Goal: Use online tool/utility: Utilize a website feature to perform a specific function

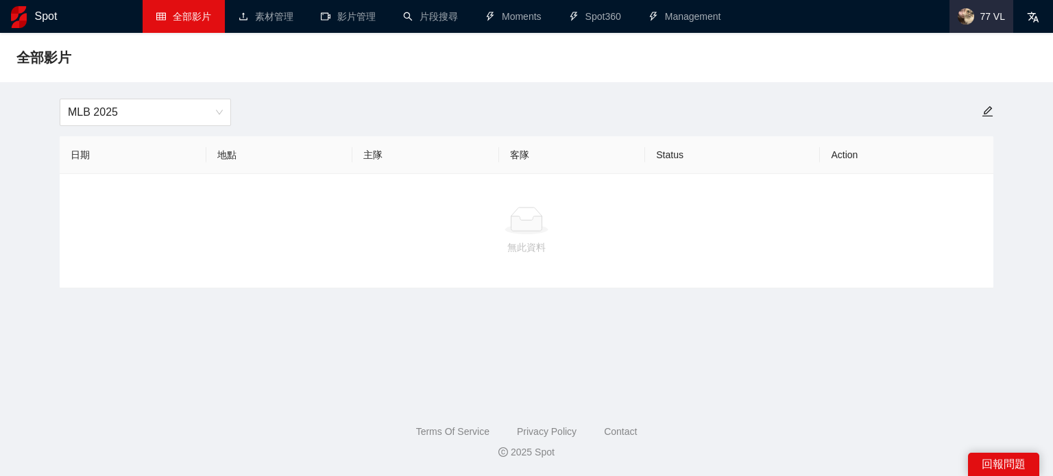
click at [982, 16] on span "77 VL" at bounding box center [991, 16] width 25 height 0
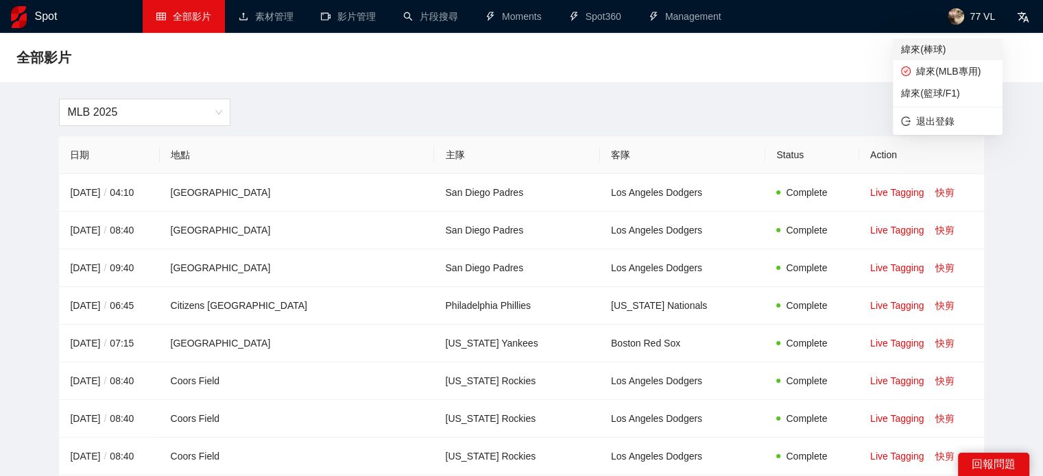
click at [962, 49] on span "緯來(棒球)" at bounding box center [947, 49] width 93 height 15
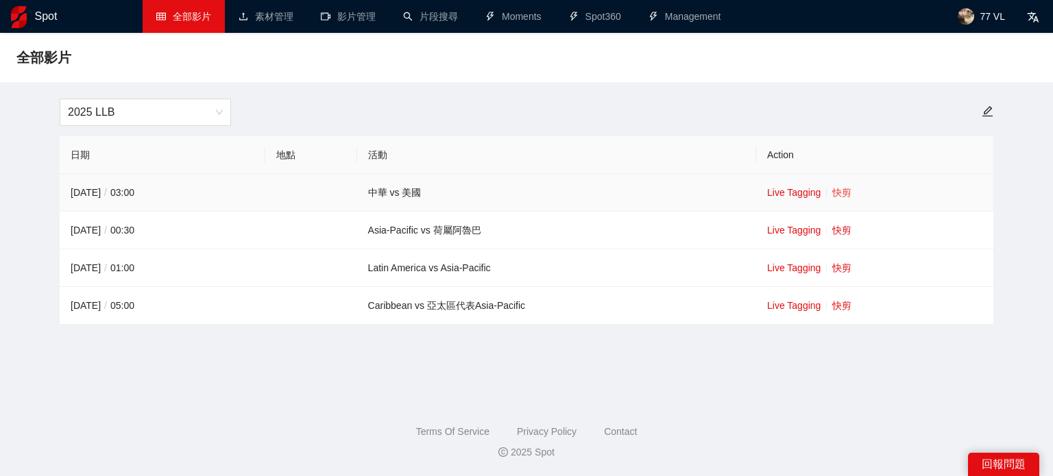
click at [841, 197] on link "快剪" at bounding box center [841, 192] width 19 height 11
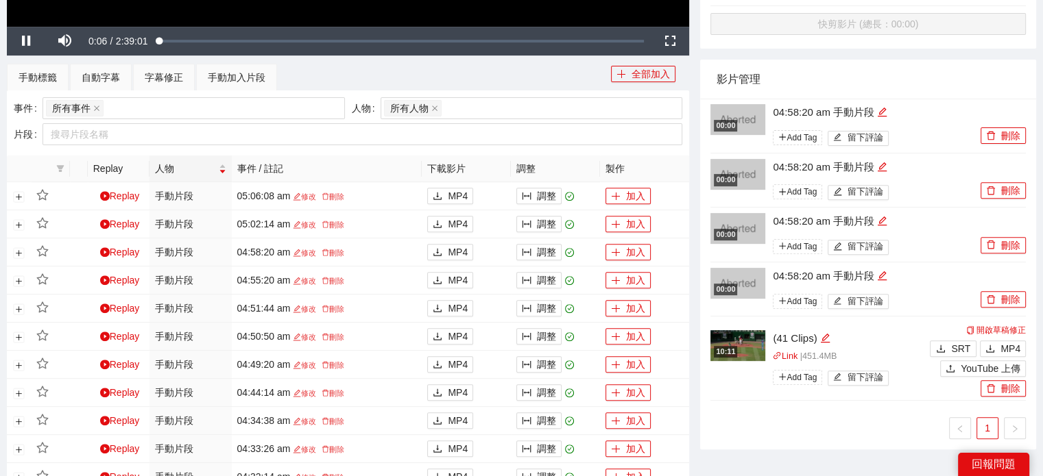
scroll to position [480, 0]
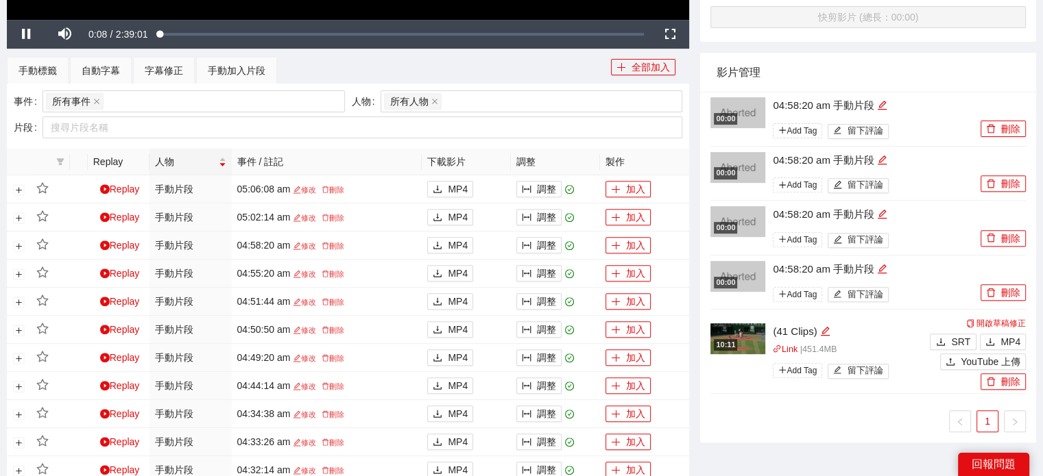
click at [755, 112] on img at bounding box center [737, 112] width 55 height 31
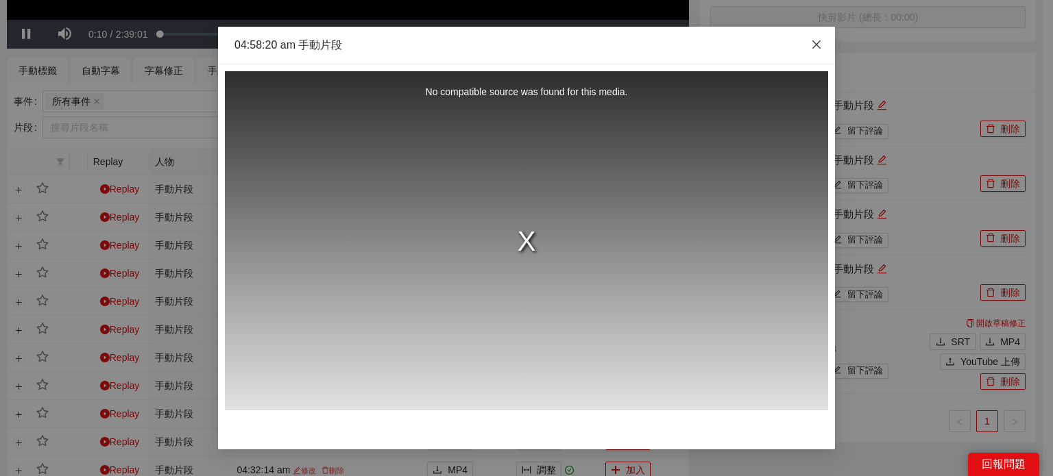
click at [812, 49] on icon "close" at bounding box center [816, 44] width 11 height 11
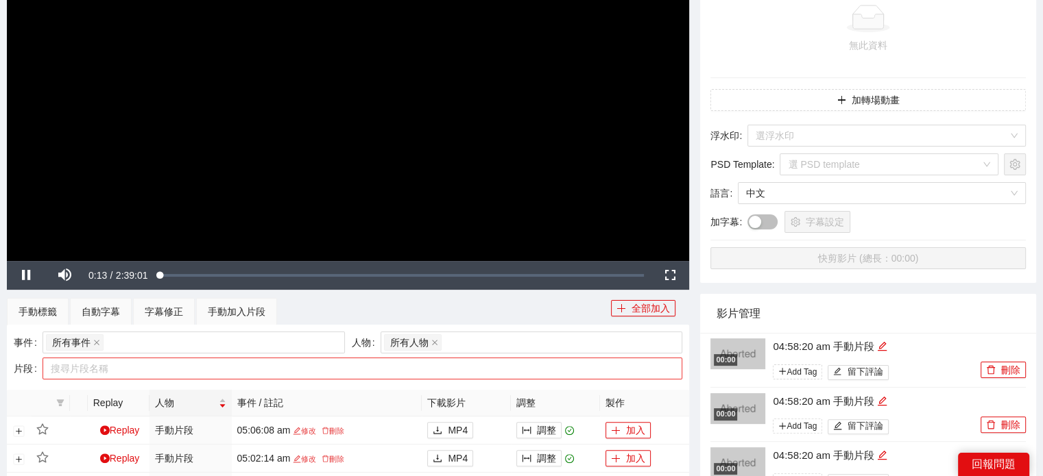
scroll to position [343, 0]
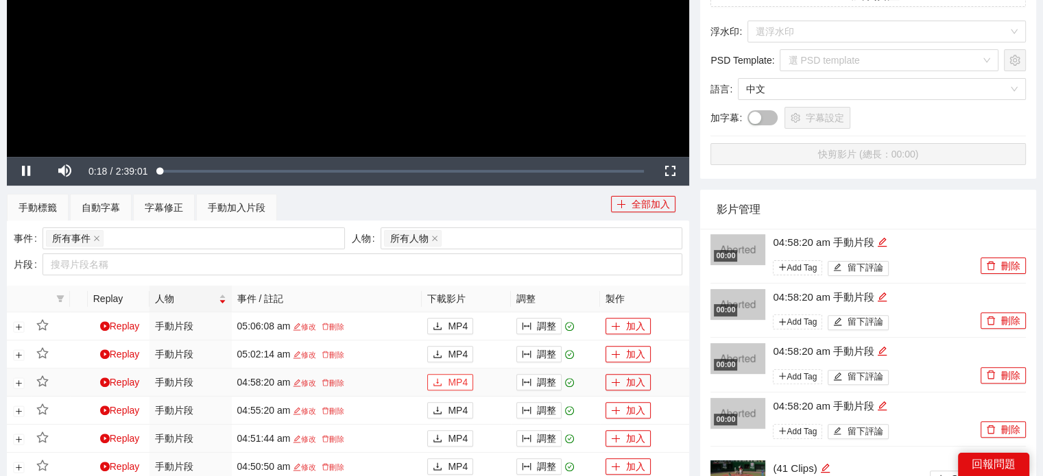
click at [450, 378] on span "MP4" at bounding box center [458, 382] width 20 height 15
click at [126, 386] on link "Replay" at bounding box center [120, 382] width 40 height 11
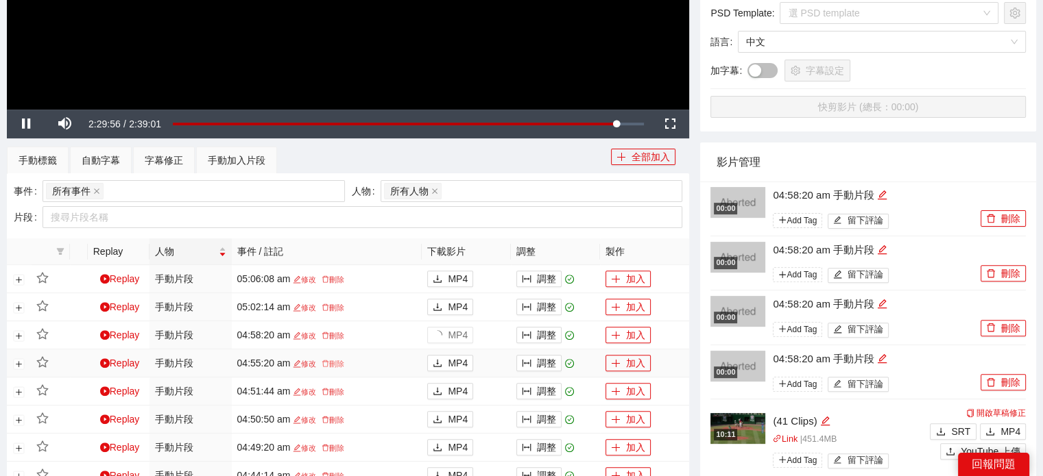
scroll to position [411, 0]
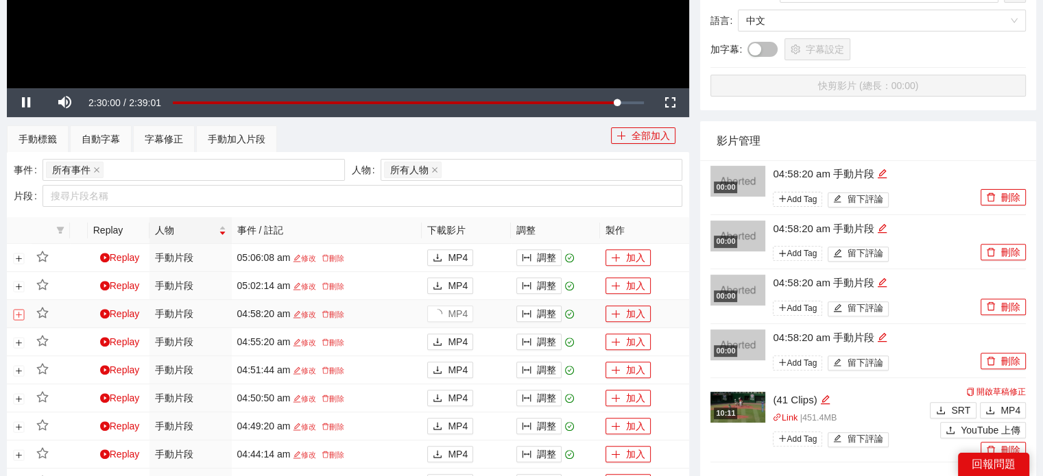
click at [16, 310] on button "展開行" at bounding box center [19, 315] width 11 height 11
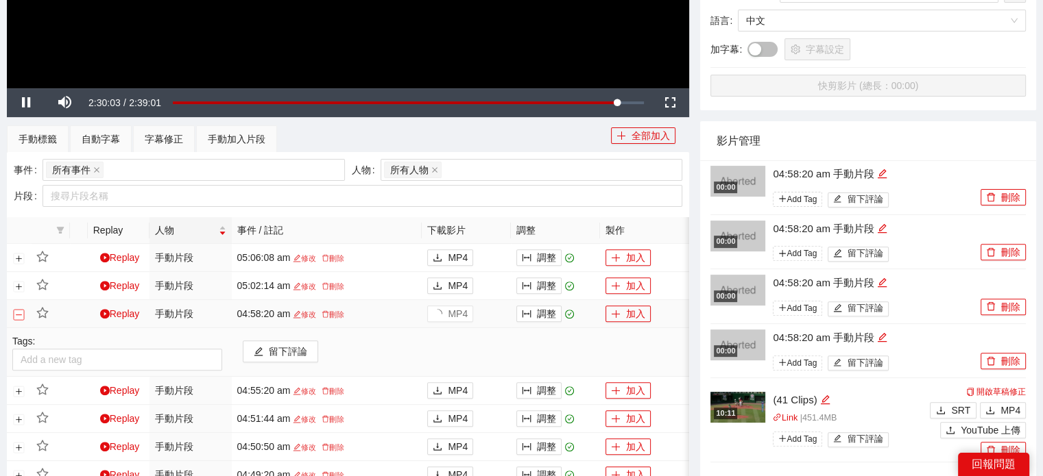
click at [16, 310] on button "關閉行" at bounding box center [19, 315] width 11 height 11
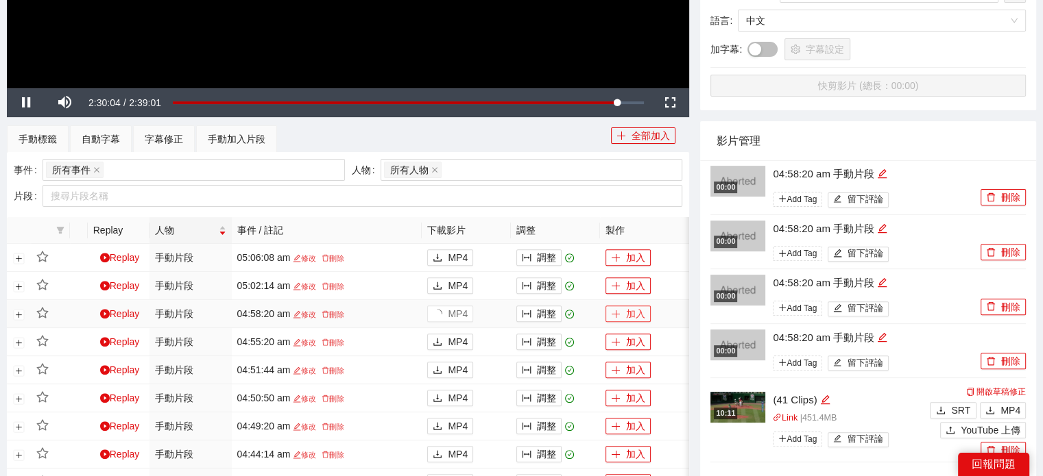
click at [632, 317] on button "加入" at bounding box center [627, 314] width 45 height 16
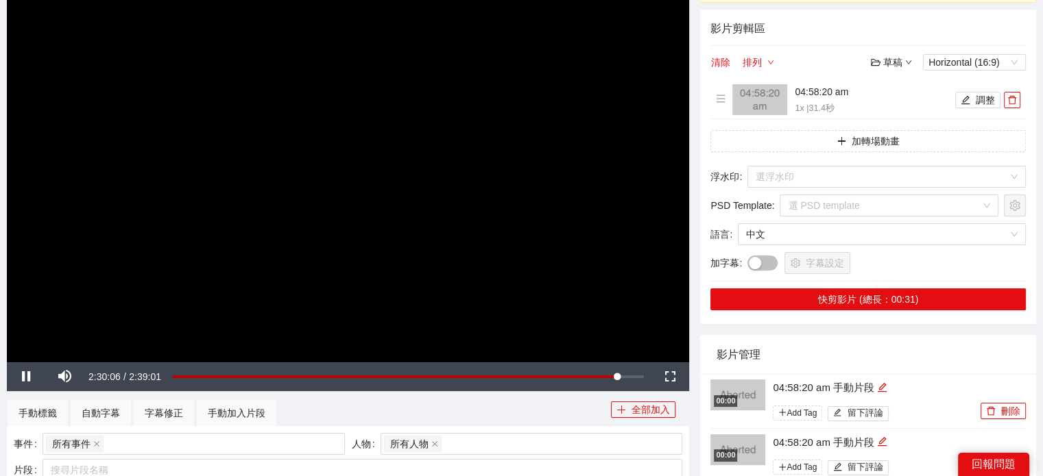
scroll to position [69, 0]
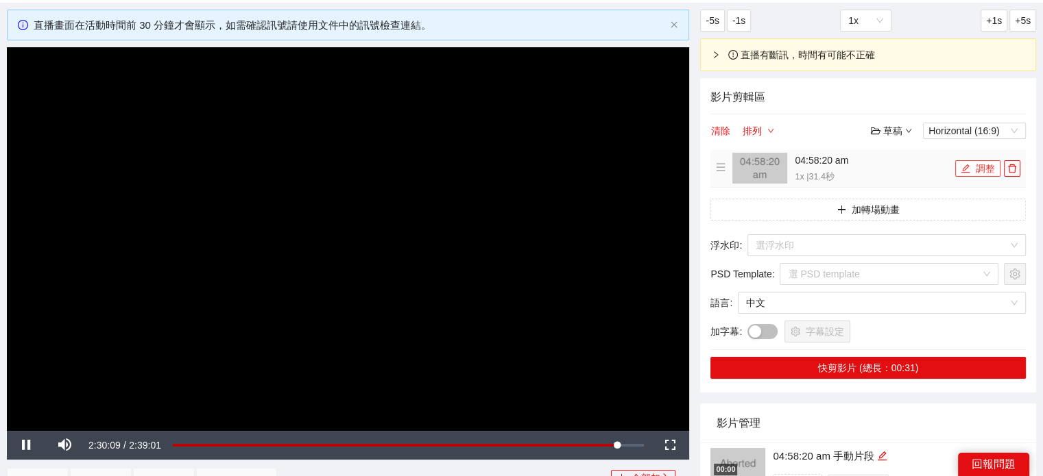
click at [962, 169] on icon "edit" at bounding box center [965, 169] width 10 height 10
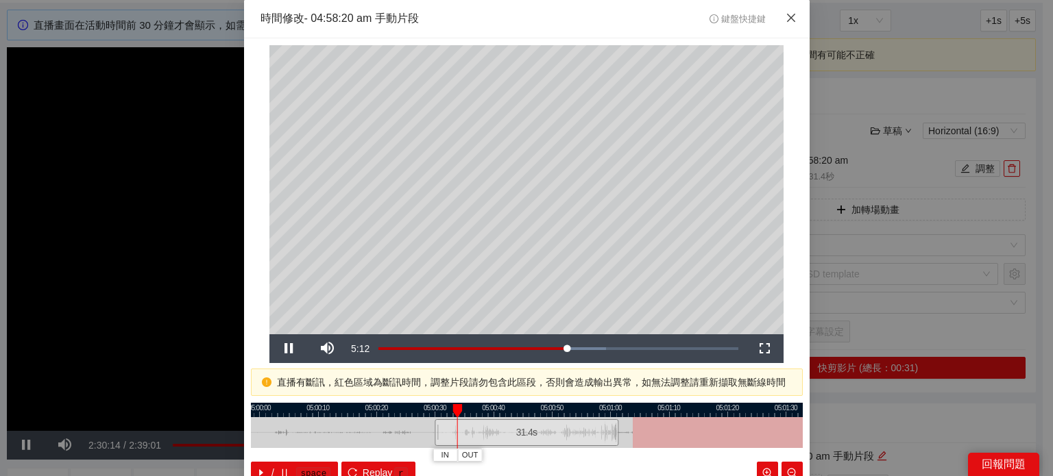
click at [786, 20] on icon "close" at bounding box center [791, 17] width 11 height 11
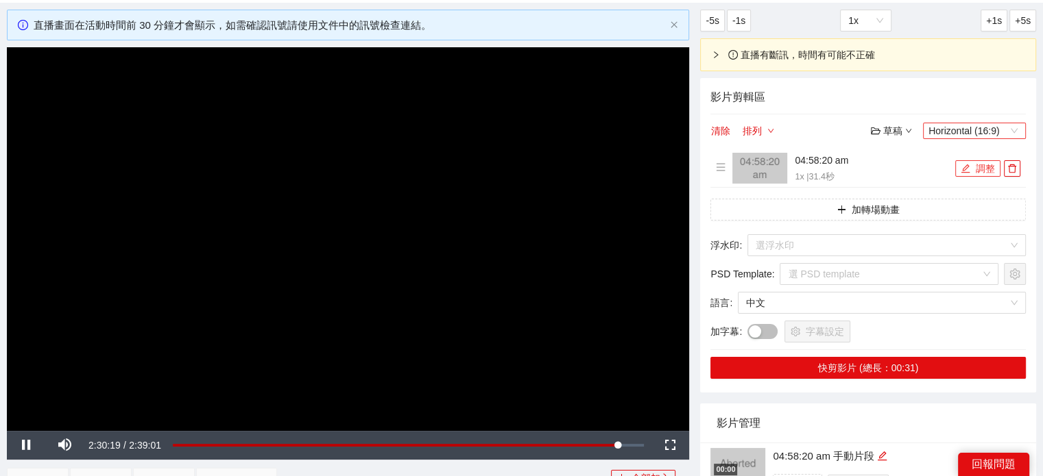
click at [962, 136] on span "Horizontal (16:9)" at bounding box center [974, 130] width 92 height 15
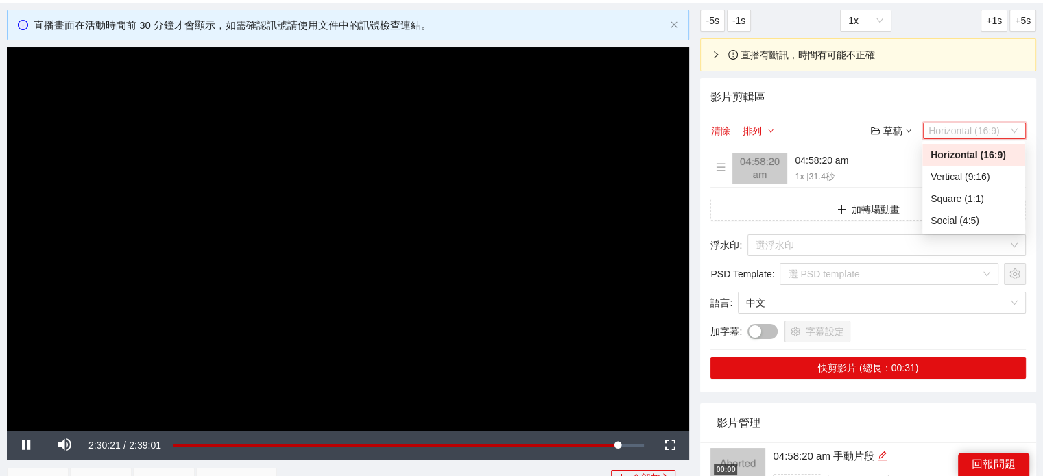
click at [833, 97] on h4 "影片剪輯區" at bounding box center [867, 96] width 315 height 17
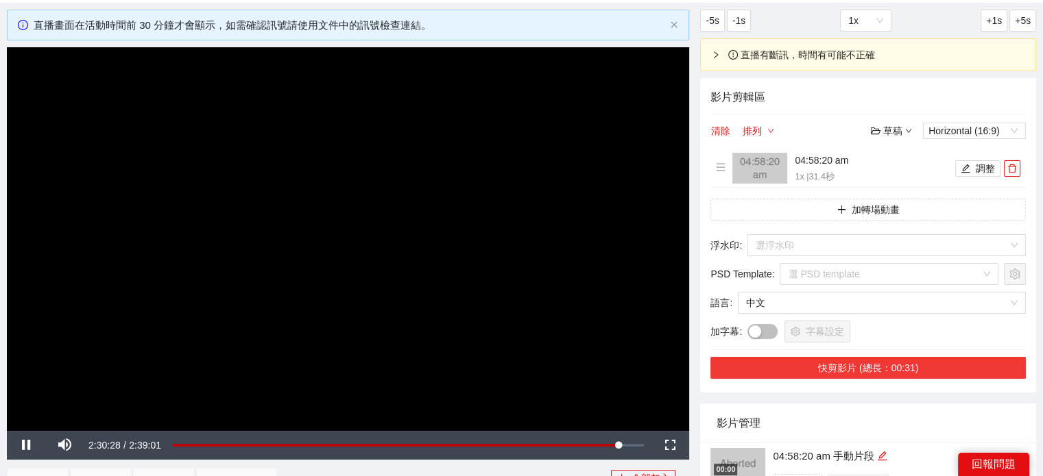
click at [847, 363] on button "快剪影片 (總長：00:31)" at bounding box center [867, 368] width 315 height 22
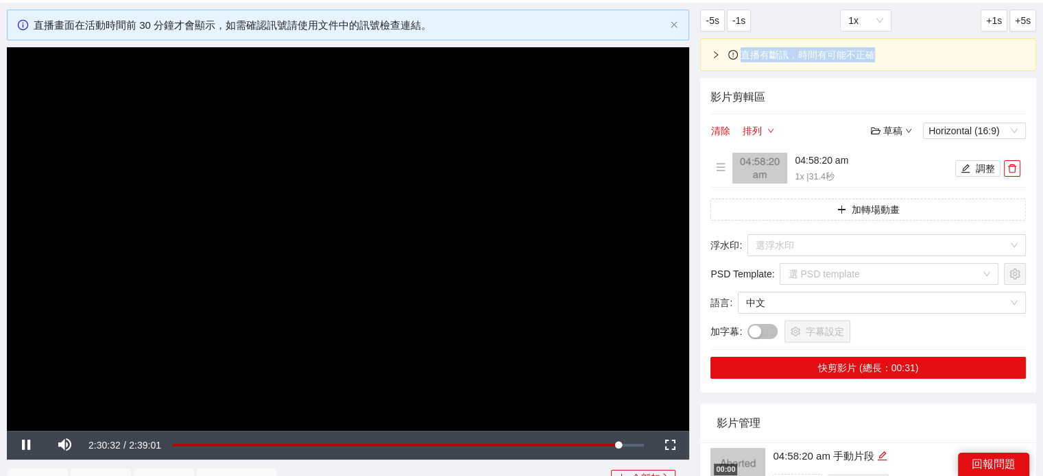
drag, startPoint x: 740, startPoint y: 53, endPoint x: 879, endPoint y: 60, distance: 138.6
click at [879, 60] on div "直播有斷訊，時間有可能不正確" at bounding box center [876, 54] width 296 height 15
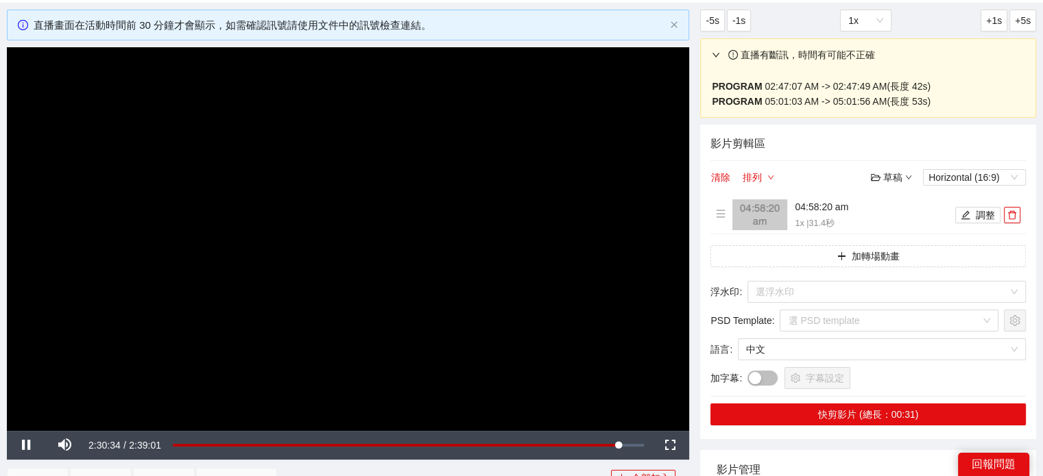
click at [873, 127] on div "影片剪輯區 清除 排列 草稿 Horizontal (16:9) 04:58:20 am 1x | 31.4 秒 調整 加轉場動畫 浮水印 : 選浮水印 PS…" at bounding box center [868, 282] width 336 height 315
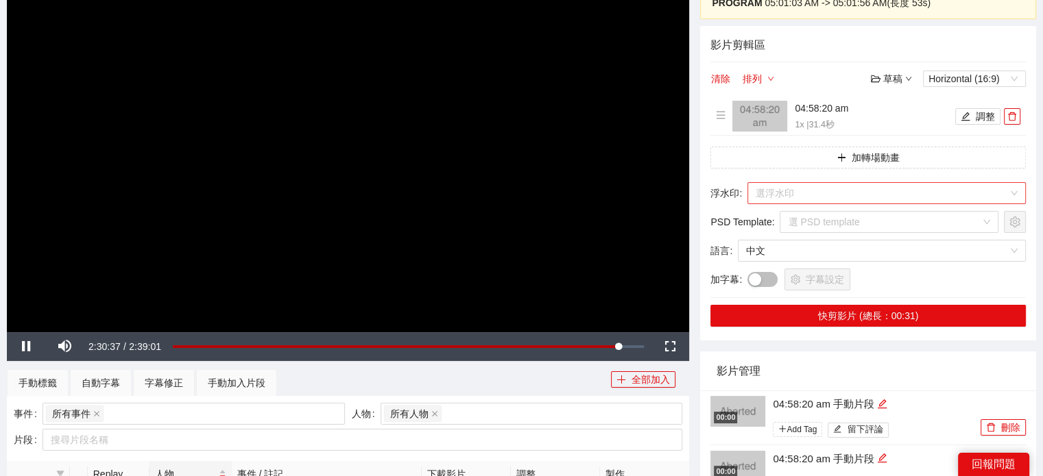
scroll to position [137, 0]
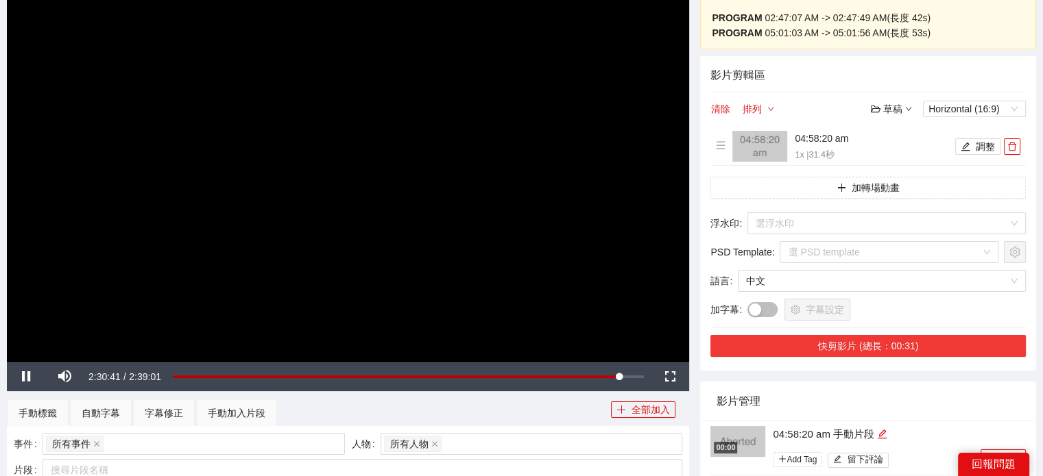
click at [883, 342] on button "快剪影片 (總長：00:31)" at bounding box center [867, 346] width 315 height 22
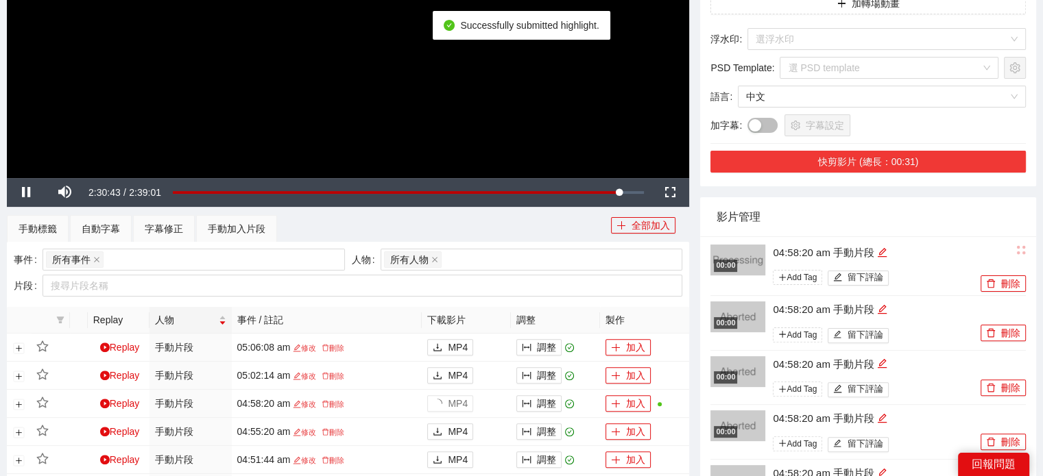
scroll to position [343, 0]
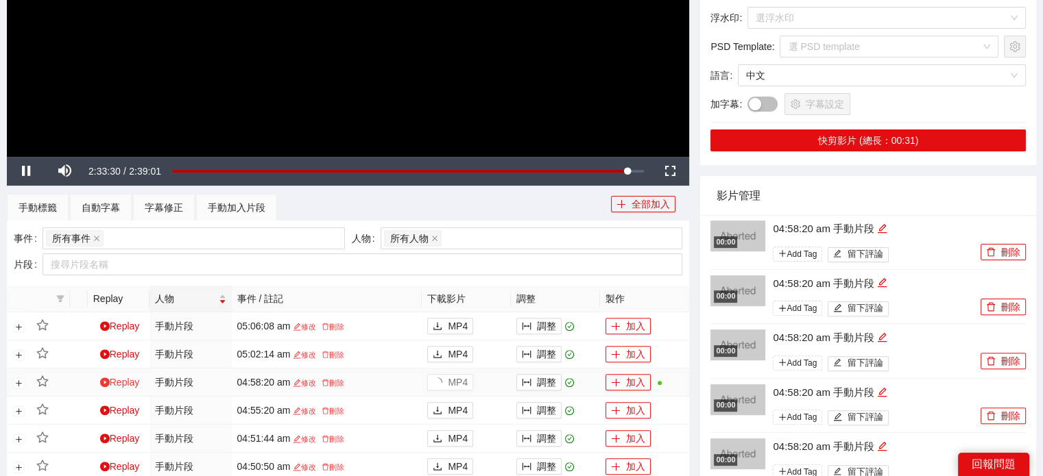
click at [110, 387] on link "Replay" at bounding box center [120, 382] width 40 height 11
click at [247, 376] on div "04:58:20 am 修改 刪除" at bounding box center [327, 382] width 180 height 12
click at [454, 378] on span "MP4" at bounding box center [458, 382] width 20 height 15
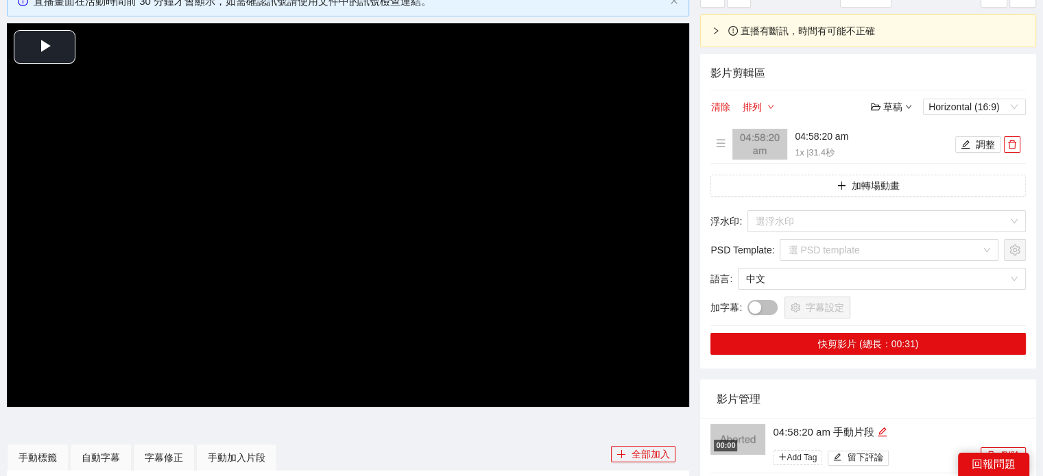
scroll to position [69, 0]
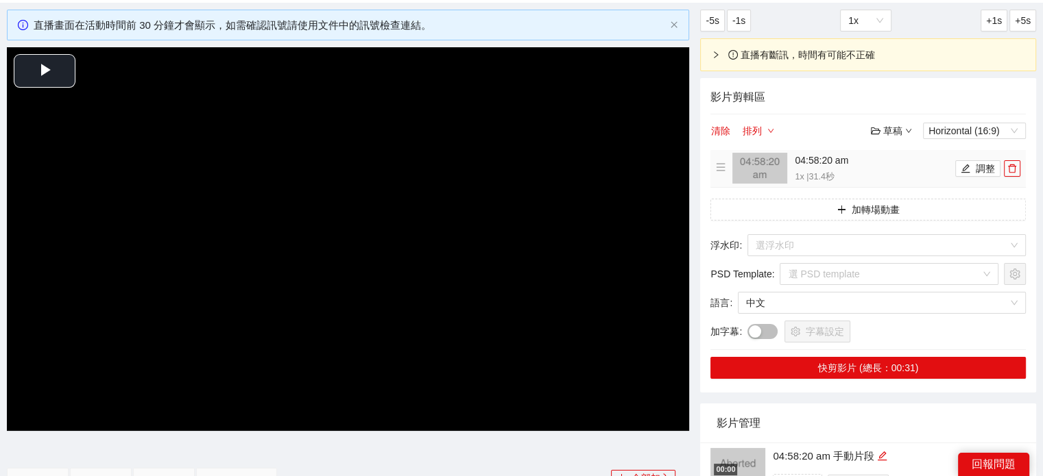
click at [812, 164] on h4 "04:58:20 am" at bounding box center [872, 160] width 157 height 15
click at [987, 168] on button "調整" at bounding box center [977, 168] width 45 height 16
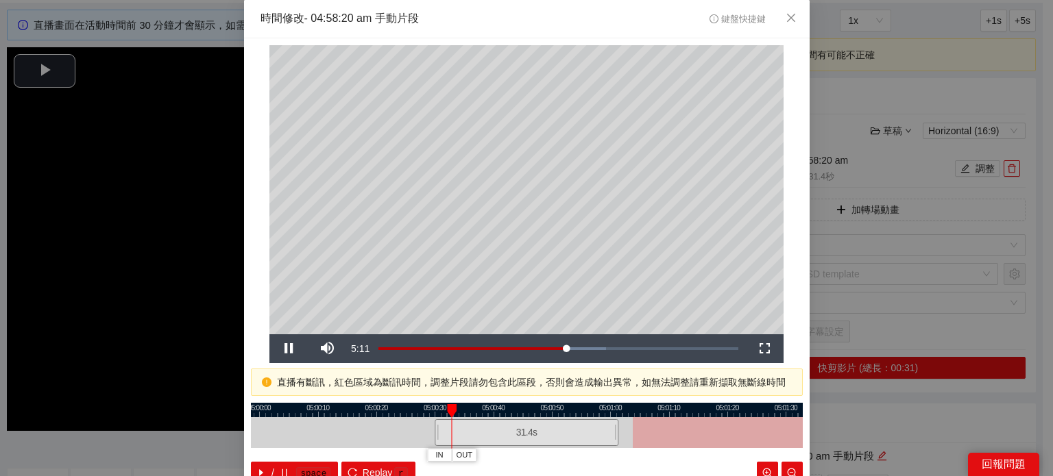
click at [504, 409] on div at bounding box center [527, 410] width 552 height 14
click at [539, 406] on div at bounding box center [527, 410] width 552 height 14
click at [574, 409] on div at bounding box center [527, 410] width 552 height 14
click at [582, 406] on div at bounding box center [527, 410] width 552 height 14
click at [593, 406] on div at bounding box center [527, 410] width 552 height 14
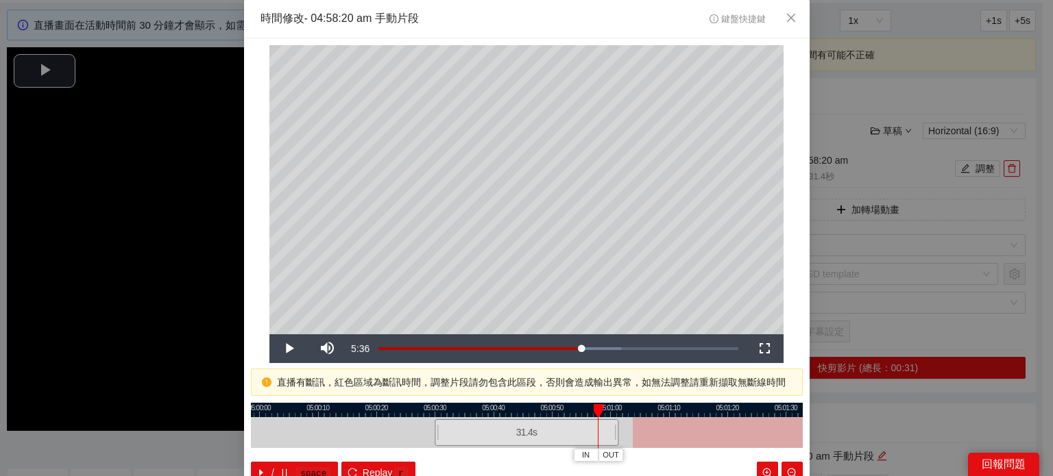
click at [607, 405] on div at bounding box center [527, 410] width 552 height 14
click at [295, 349] on span "Video Player" at bounding box center [288, 349] width 38 height 0
click at [795, 16] on span "Close" at bounding box center [790, 18] width 37 height 37
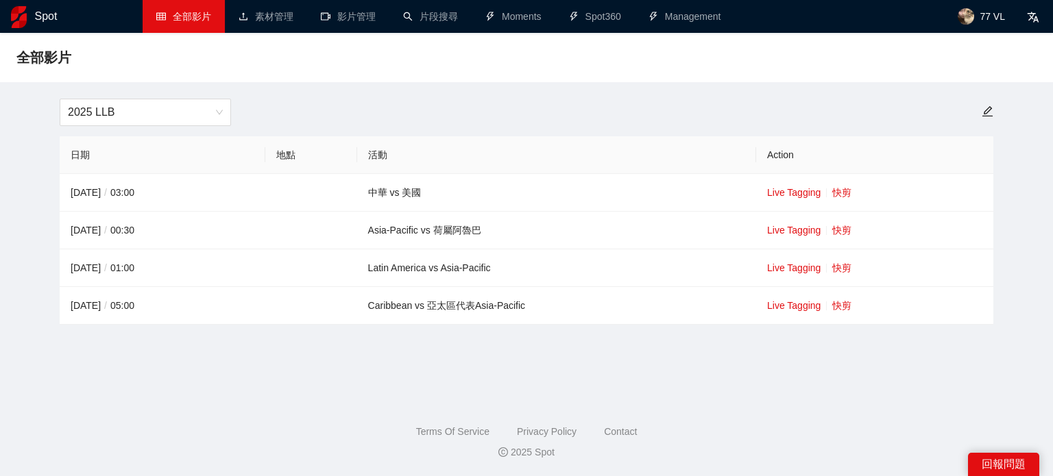
click at [1006, 459] on div "回報問題" at bounding box center [1003, 464] width 71 height 23
